Goal: Transaction & Acquisition: Purchase product/service

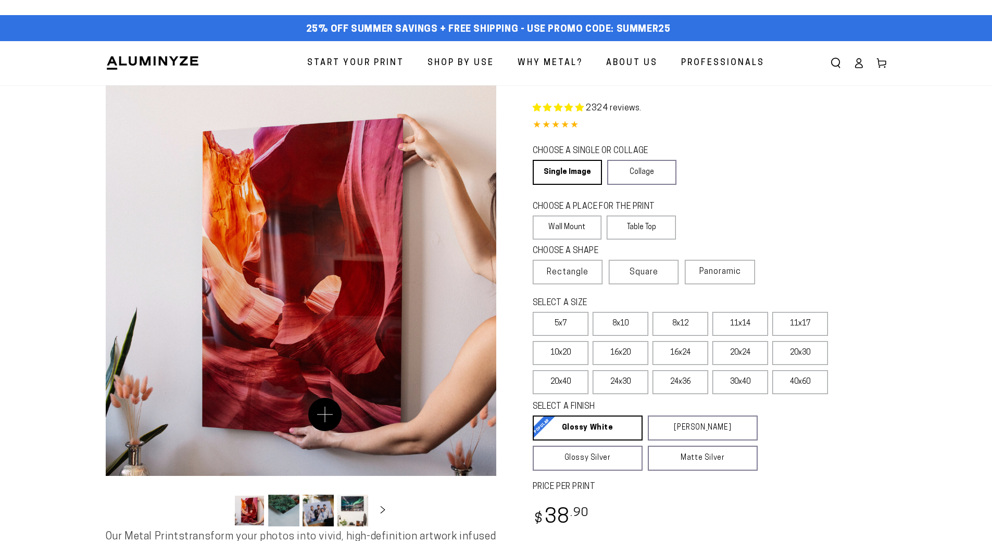
select select "**********"
click at [285, 510] on button "Load image 2 in gallery view" at bounding box center [283, 511] width 31 height 32
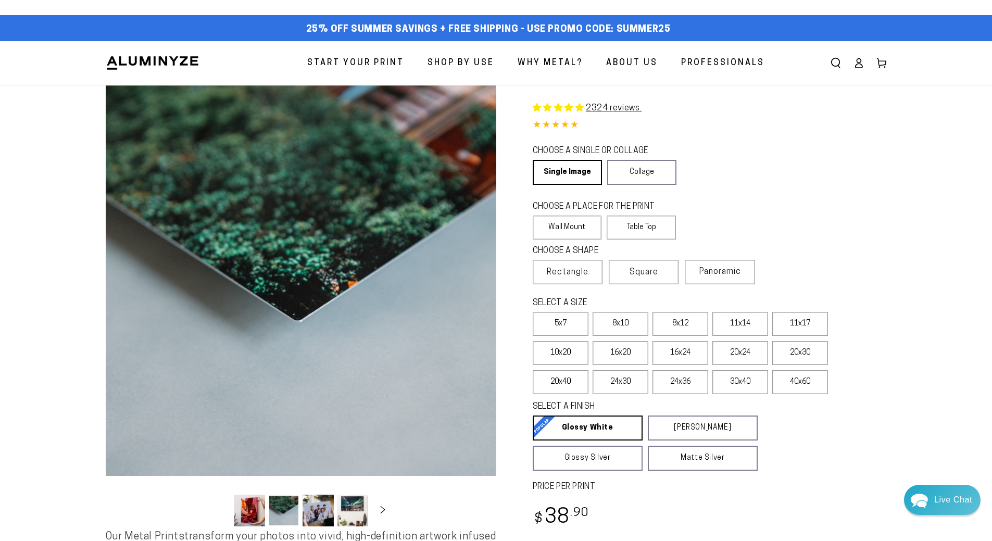
click at [320, 509] on button "Load image 3 in gallery view" at bounding box center [318, 511] width 31 height 32
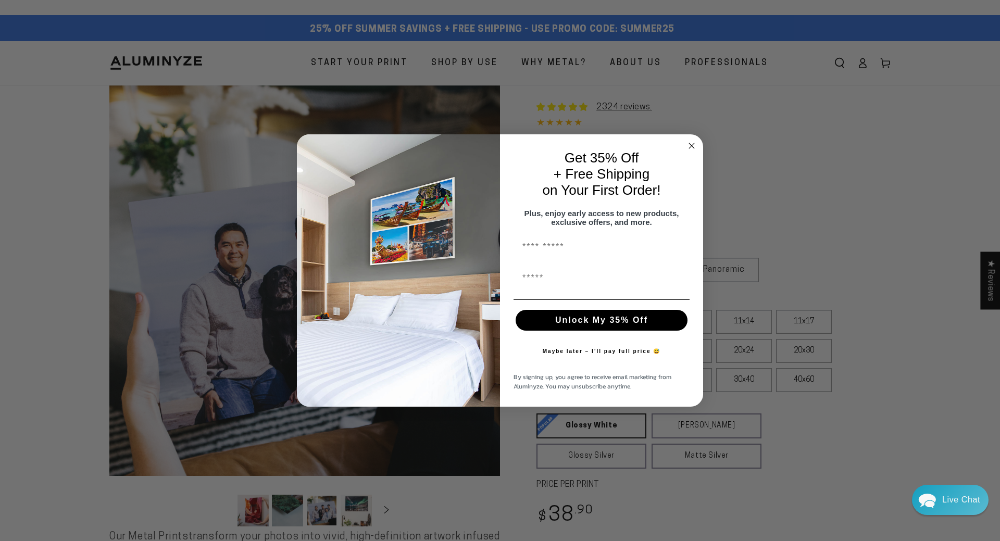
click at [690, 140] on circle "Close dialog" at bounding box center [692, 146] width 12 height 12
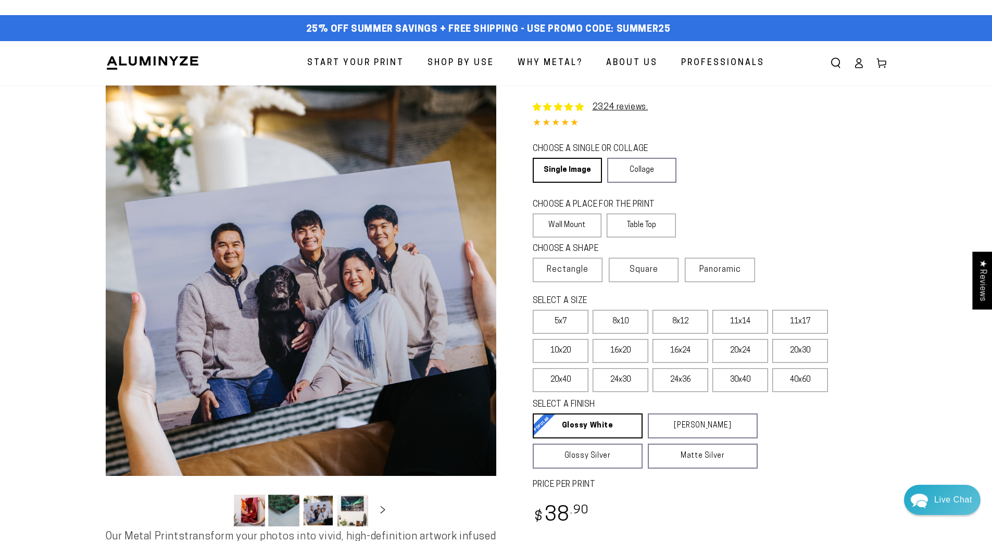
click at [342, 509] on button "Load image 4 in gallery view" at bounding box center [352, 511] width 31 height 32
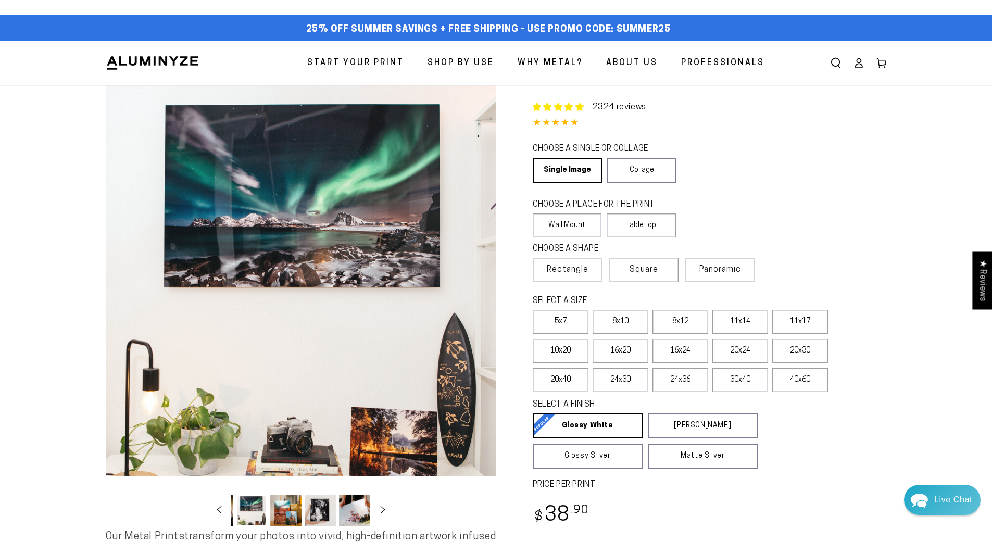
click at [282, 509] on button "Load image 5 in gallery view" at bounding box center [285, 511] width 31 height 32
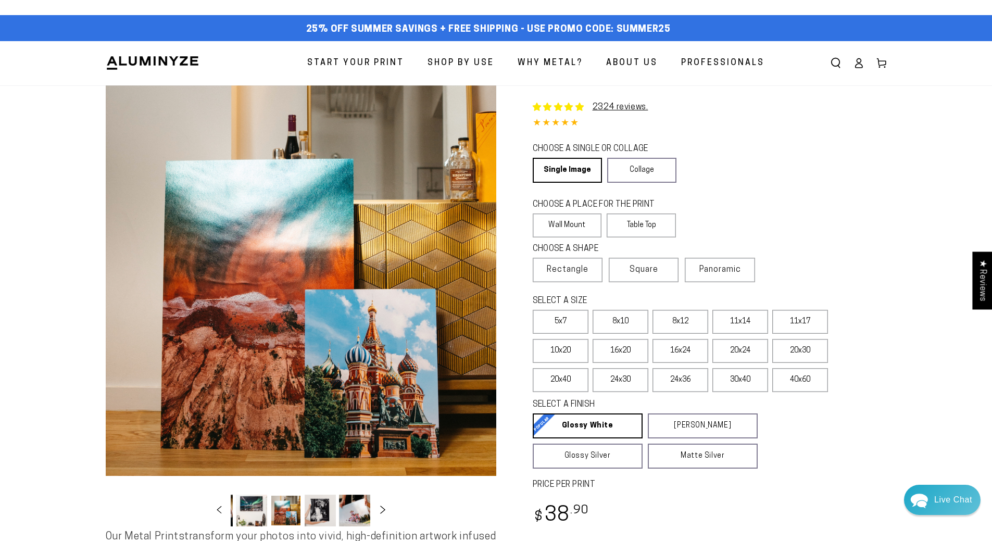
click at [383, 512] on icon "Slide right" at bounding box center [382, 510] width 15 height 8
click at [362, 509] on button "Load image 10 in gallery view" at bounding box center [354, 511] width 31 height 32
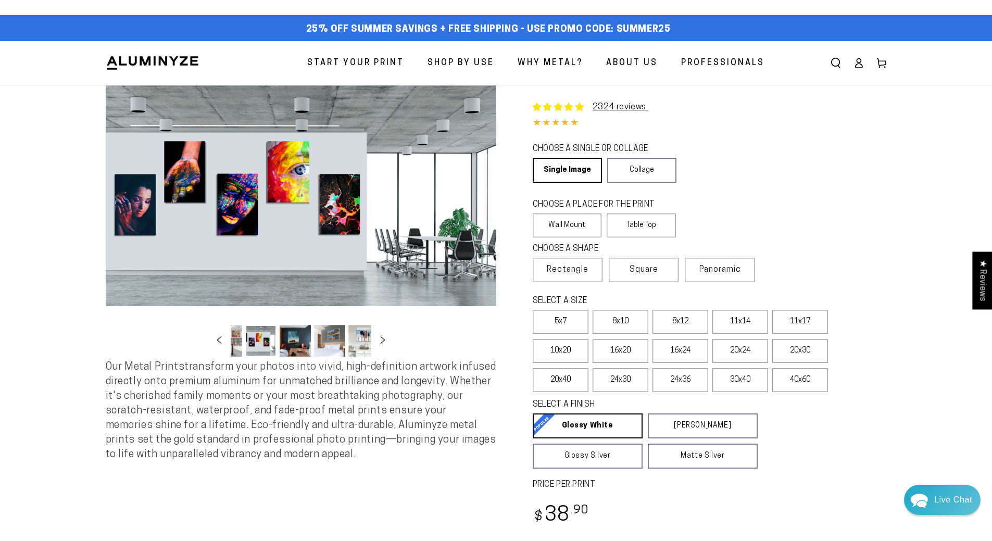
scroll to position [0, 307]
click at [277, 335] on button "Load image 11 in gallery view" at bounding box center [285, 341] width 31 height 32
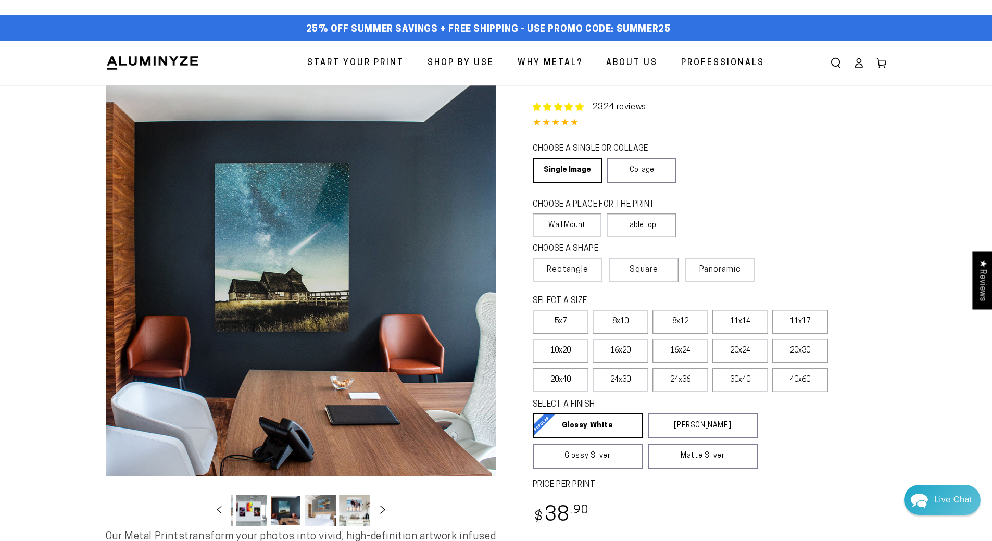
click at [384, 512] on icon "Slide right" at bounding box center [382, 510] width 15 height 8
click at [383, 512] on icon "Slide right" at bounding box center [382, 510] width 15 height 8
click at [321, 506] on button "Load image 17 in gallery view" at bounding box center [318, 511] width 31 height 32
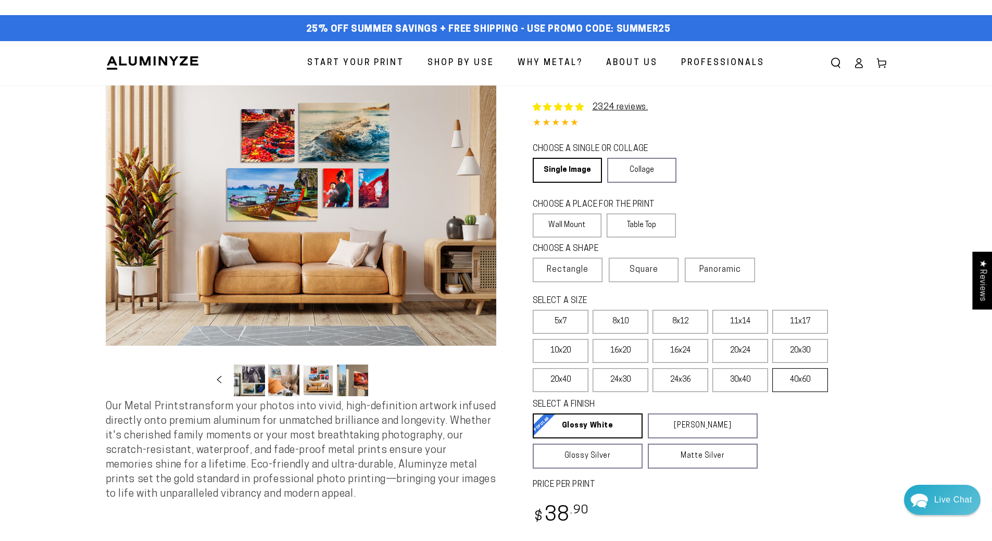
click at [800, 378] on label "40x60" at bounding box center [800, 380] width 56 height 24
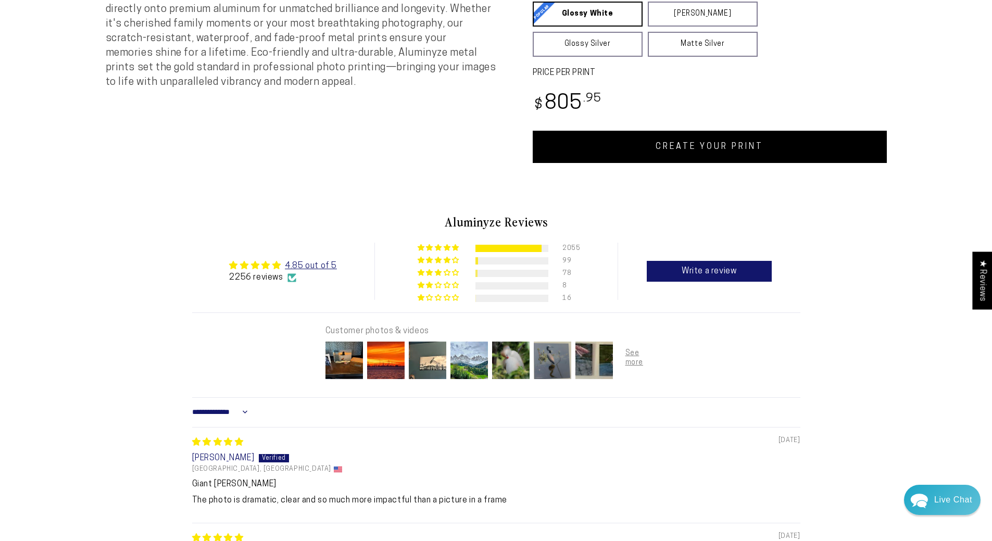
scroll to position [417, 0]
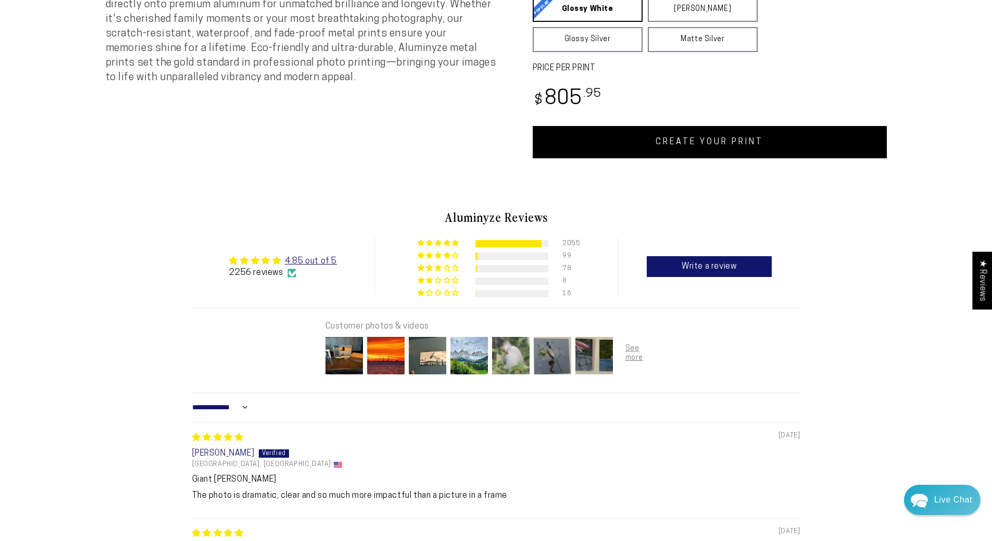
click at [516, 355] on img at bounding box center [511, 356] width 42 height 42
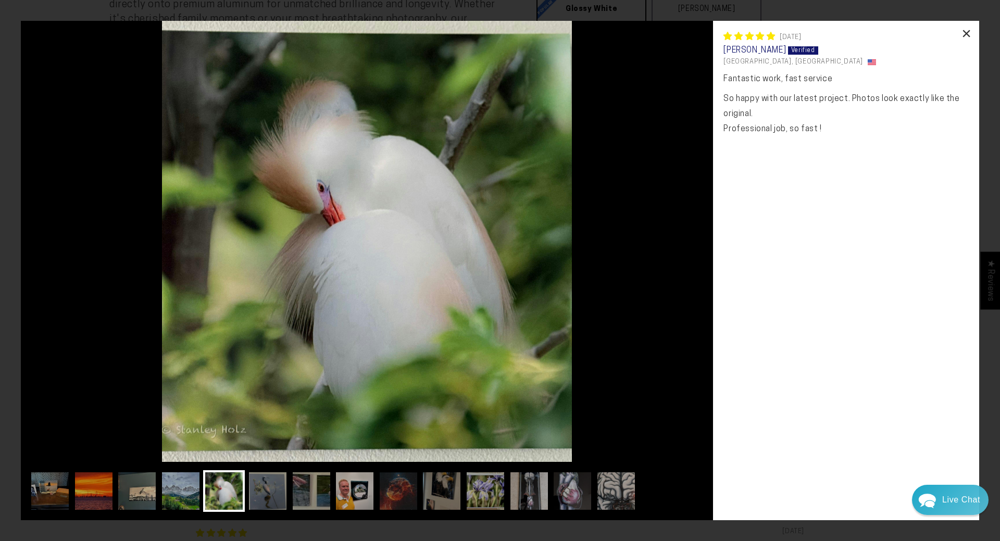
click at [972, 33] on div "×" at bounding box center [966, 33] width 25 height 25
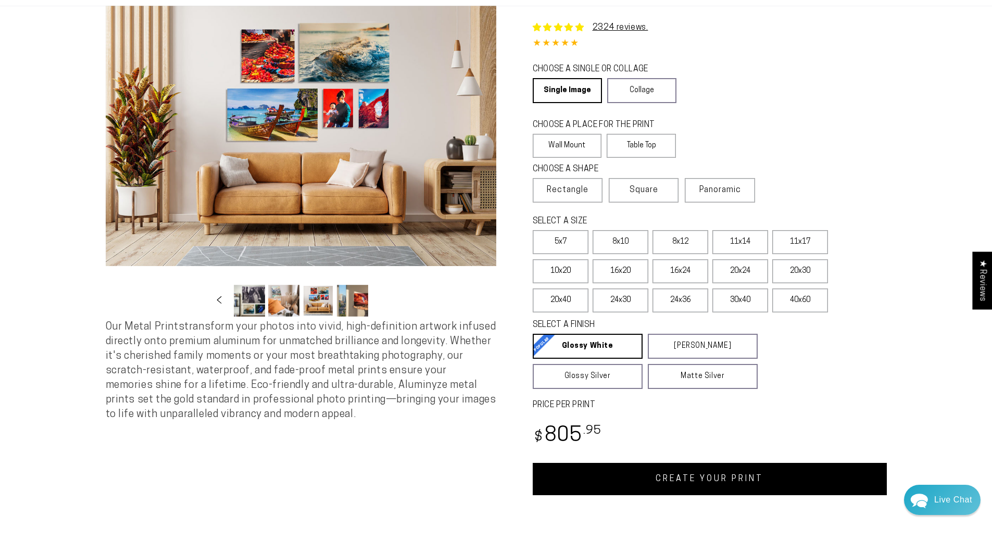
scroll to position [0, 0]
